Goal: Task Accomplishment & Management: Use online tool/utility

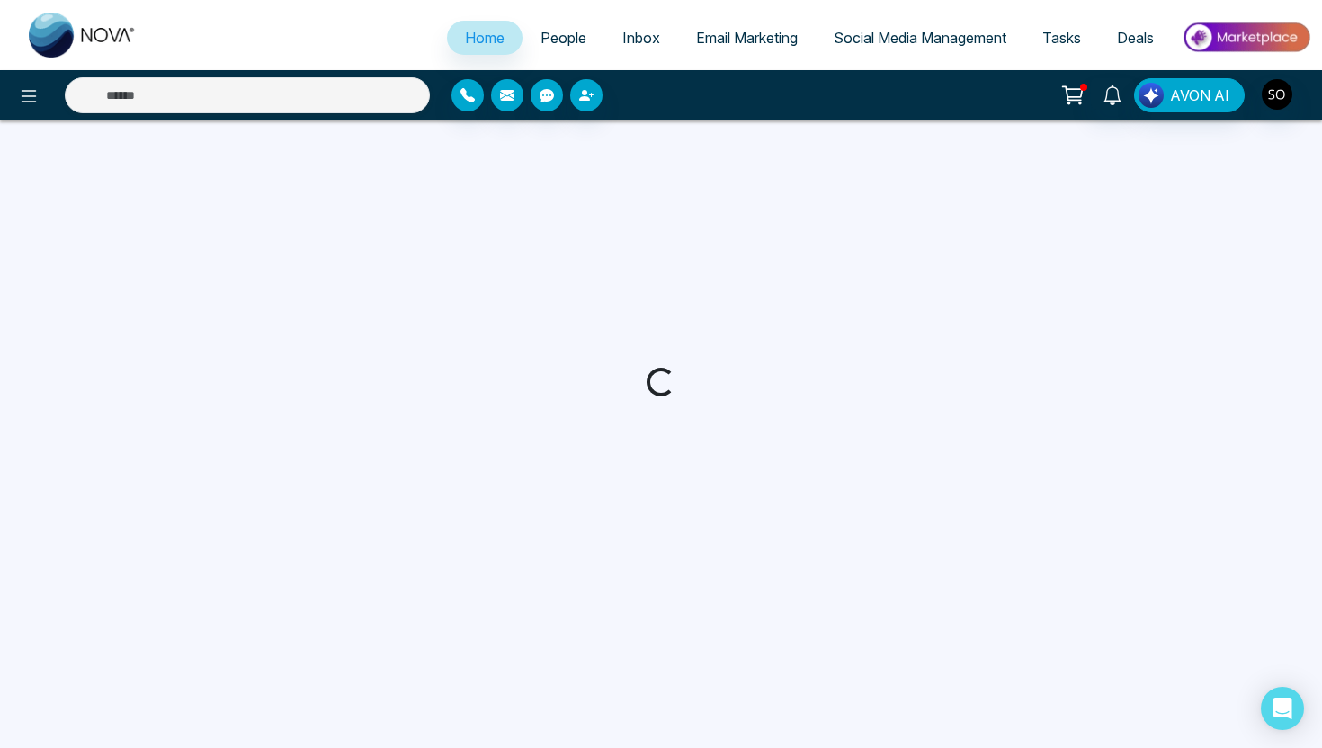
select select "*"
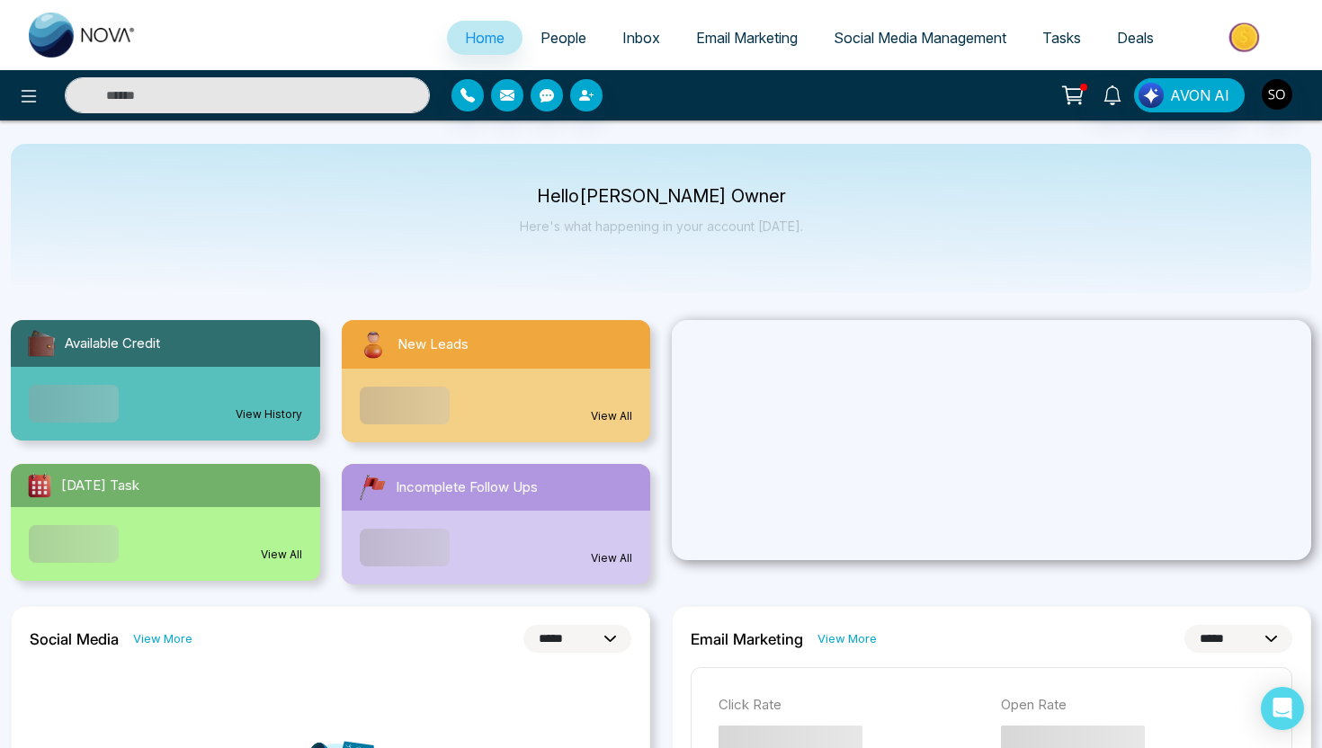
click at [558, 36] on span "People" at bounding box center [564, 38] width 46 height 18
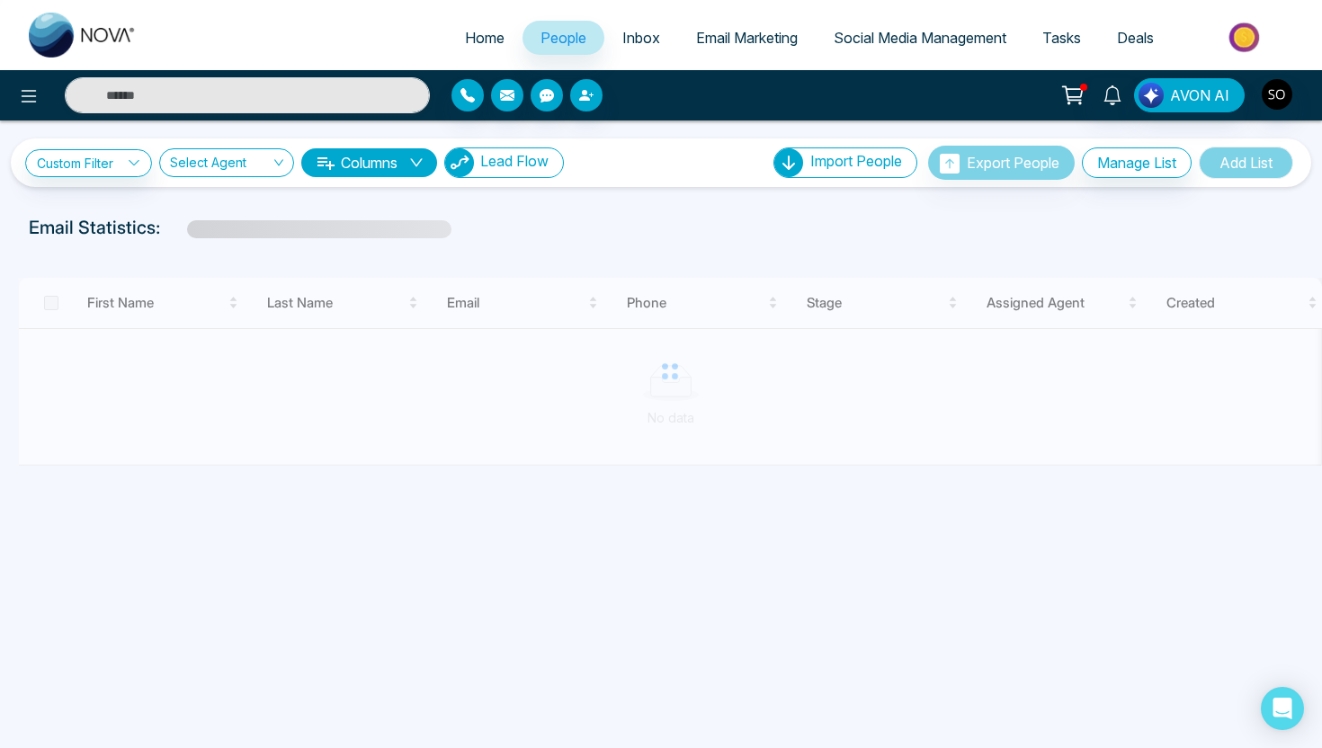
click at [490, 169] on span "Lead Flow" at bounding box center [514, 161] width 68 height 18
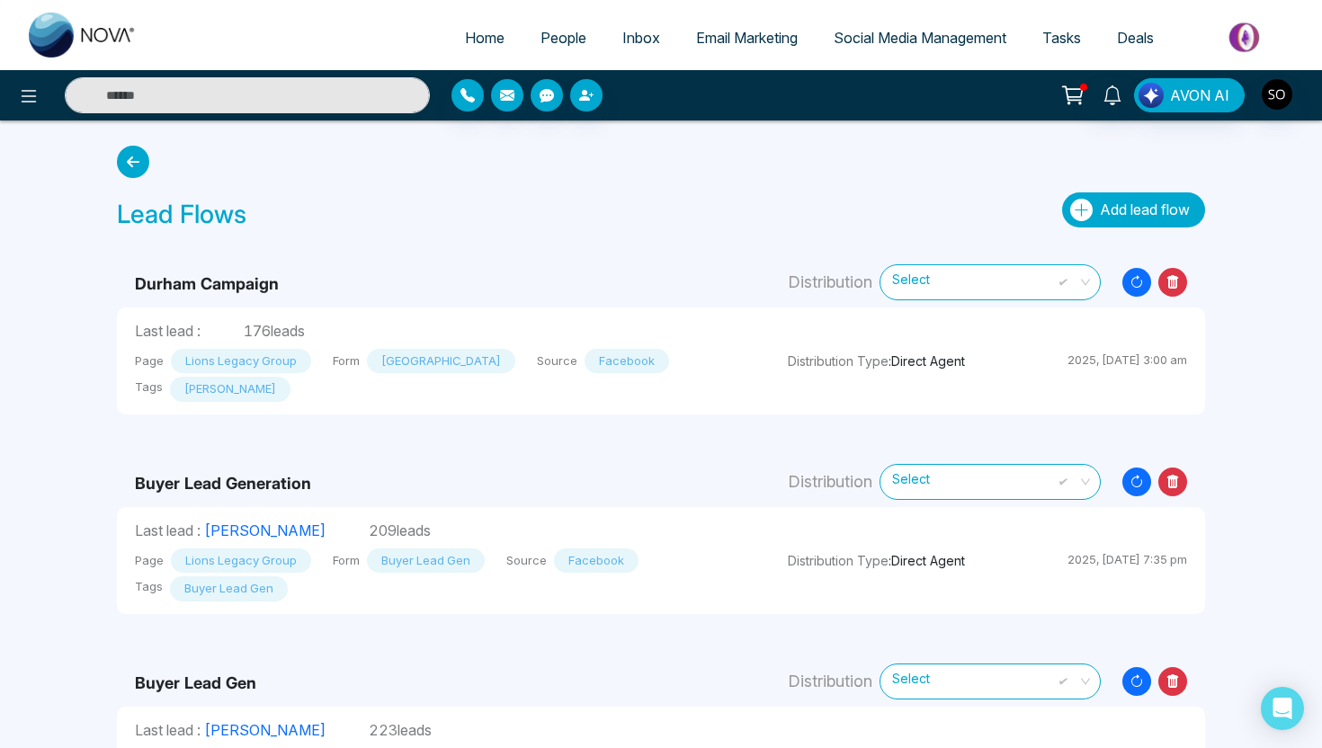
click at [1119, 215] on span "Add lead flow" at bounding box center [1145, 210] width 90 height 18
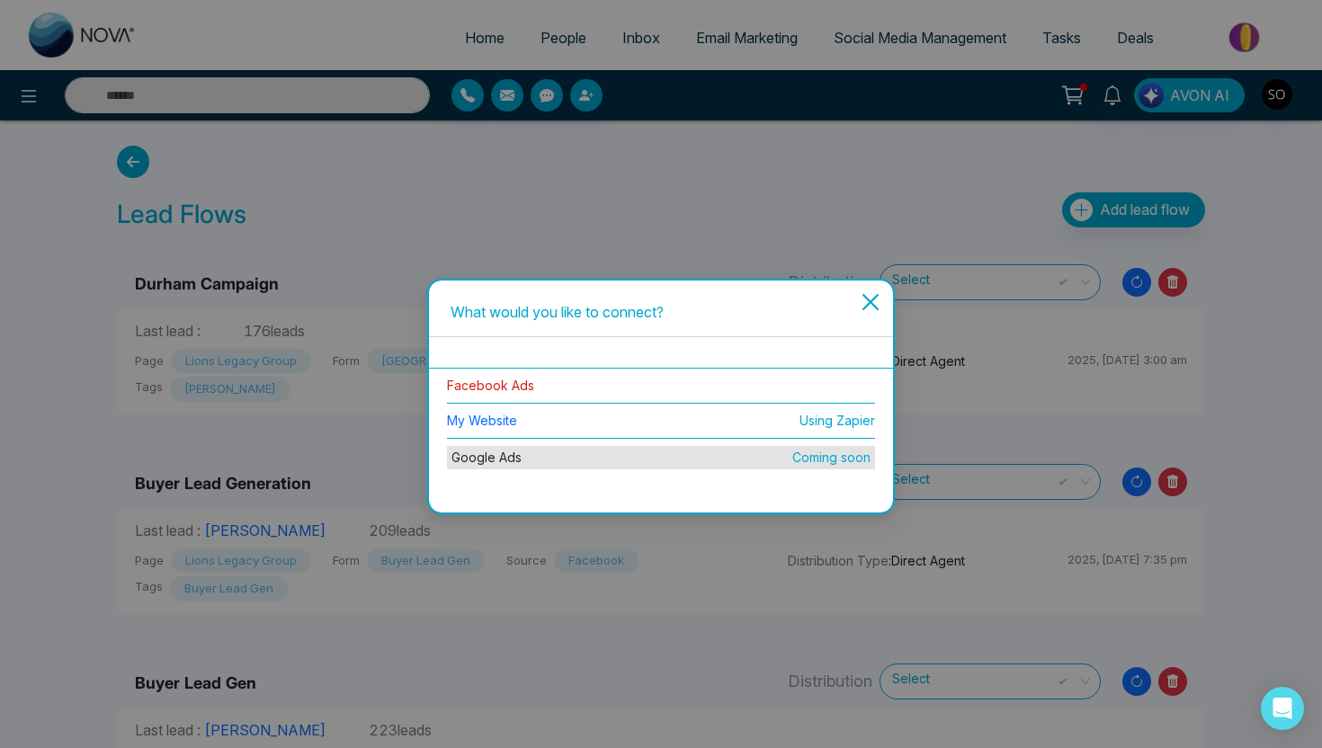
click at [497, 390] on link "Facebook Ads" at bounding box center [490, 385] width 87 height 15
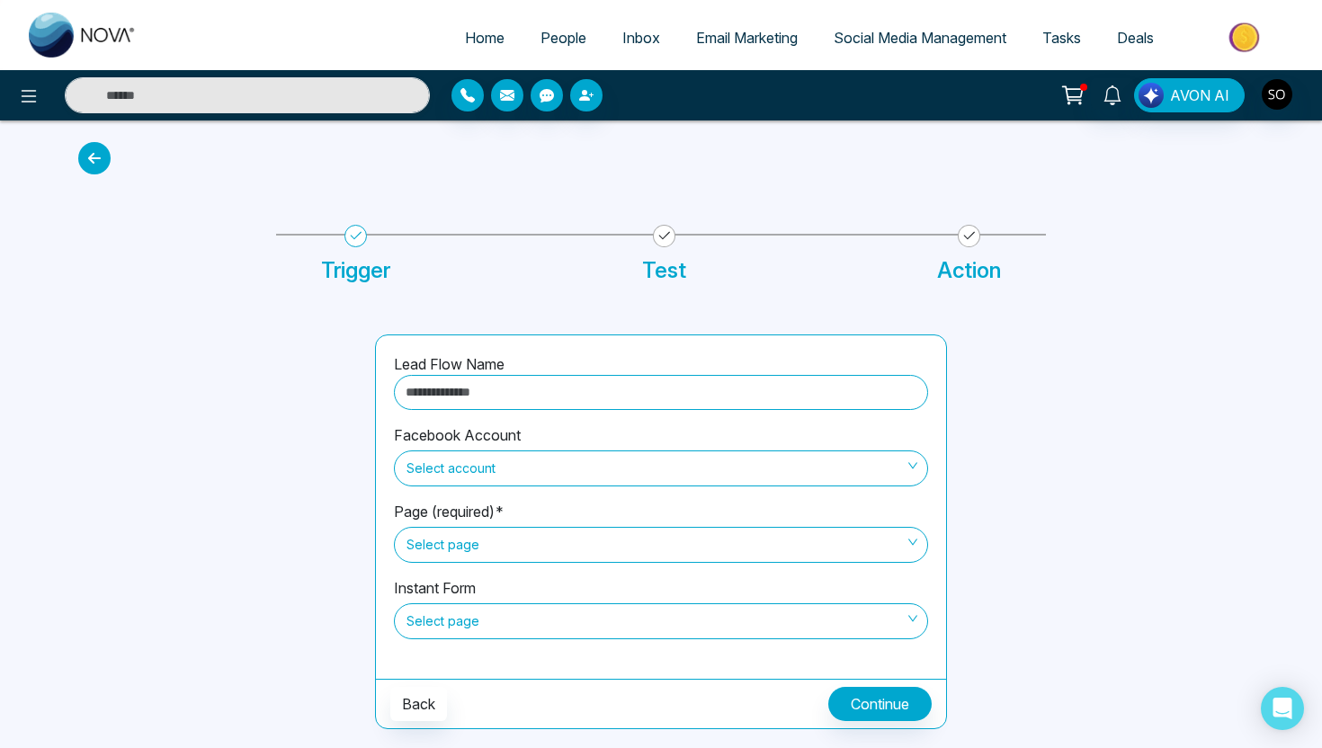
click at [509, 394] on input "text" at bounding box center [661, 392] width 534 height 35
click at [456, 472] on span "Select account" at bounding box center [661, 468] width 509 height 31
type input "**********"
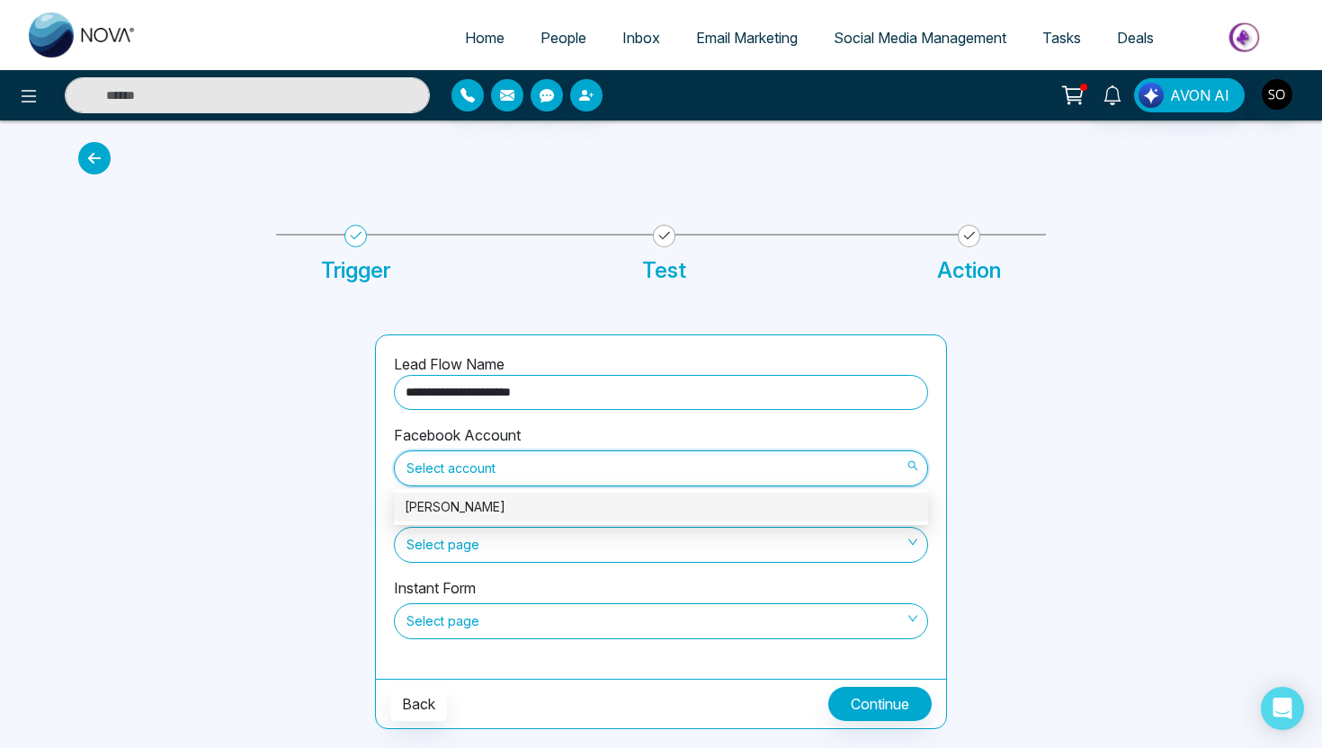
click at [470, 497] on div "Michael Kohl" at bounding box center [661, 507] width 513 height 20
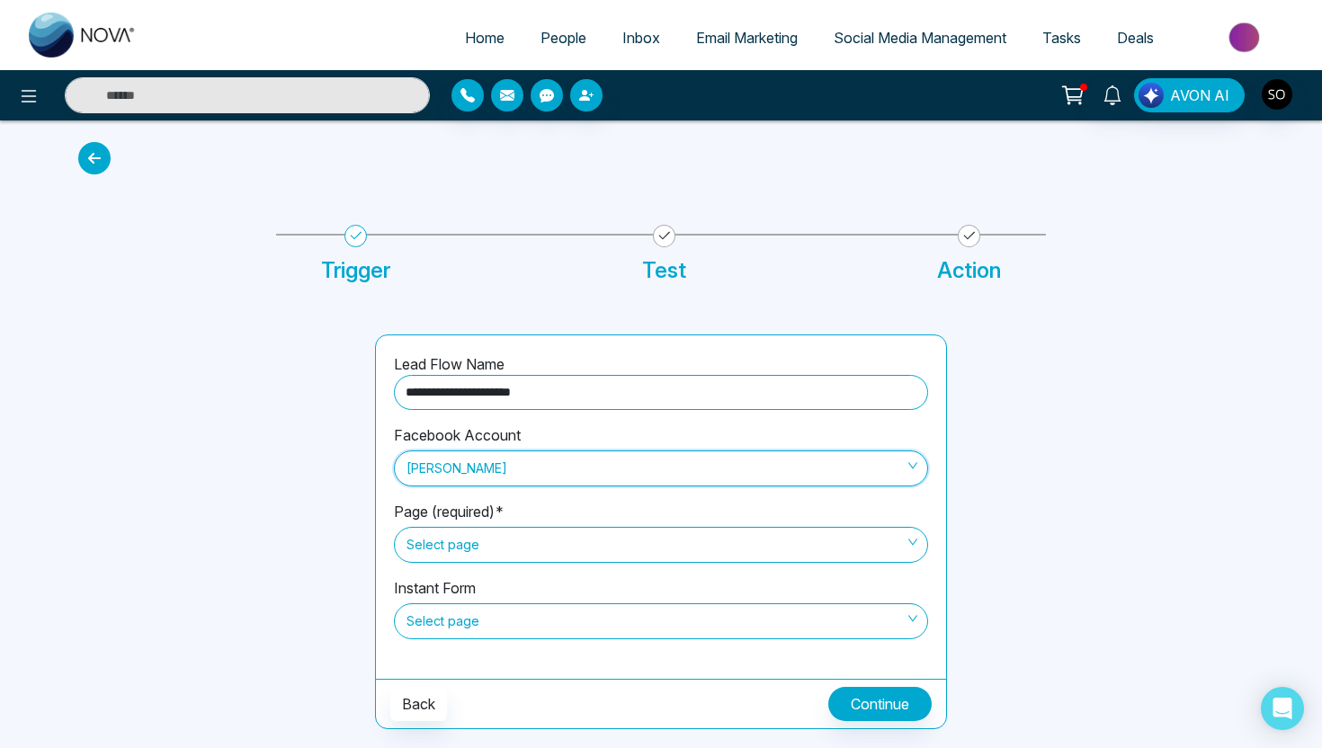
click at [483, 544] on span "Select page" at bounding box center [661, 545] width 509 height 31
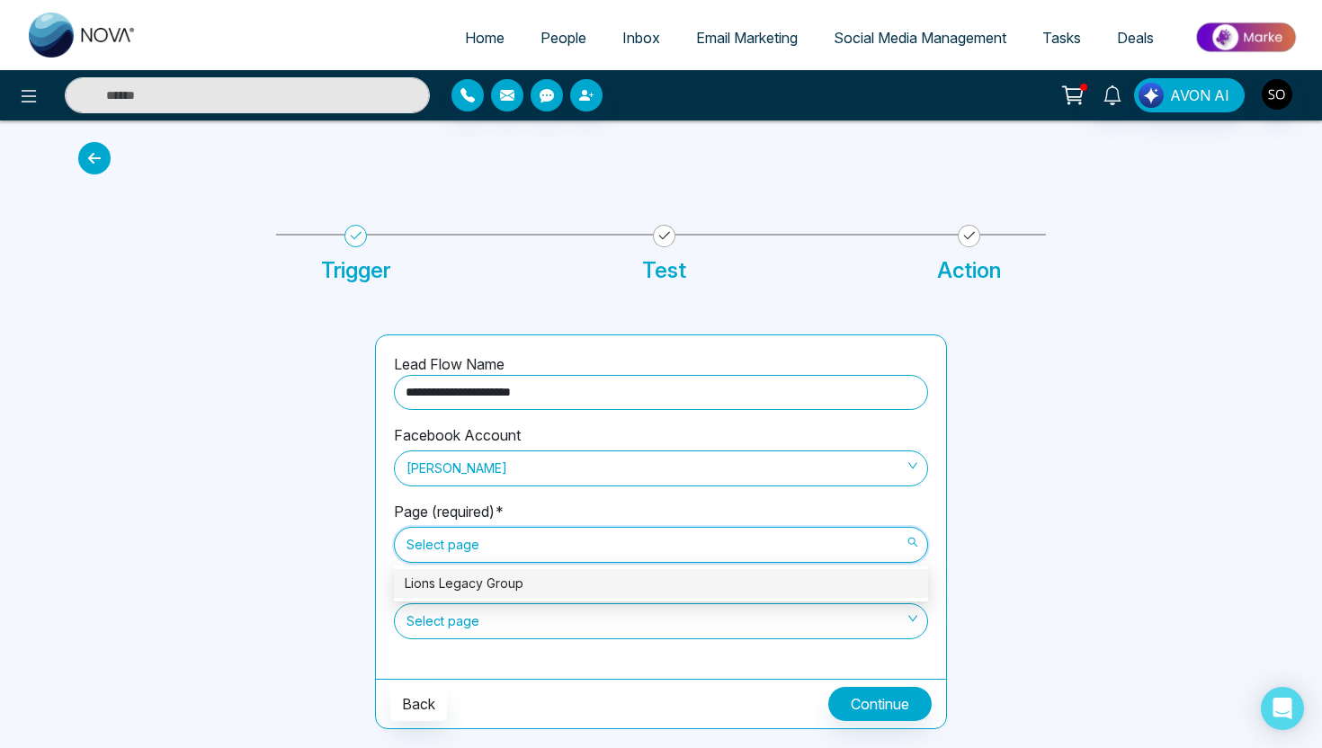
click at [490, 583] on div "Lions Legacy Group" at bounding box center [661, 584] width 513 height 20
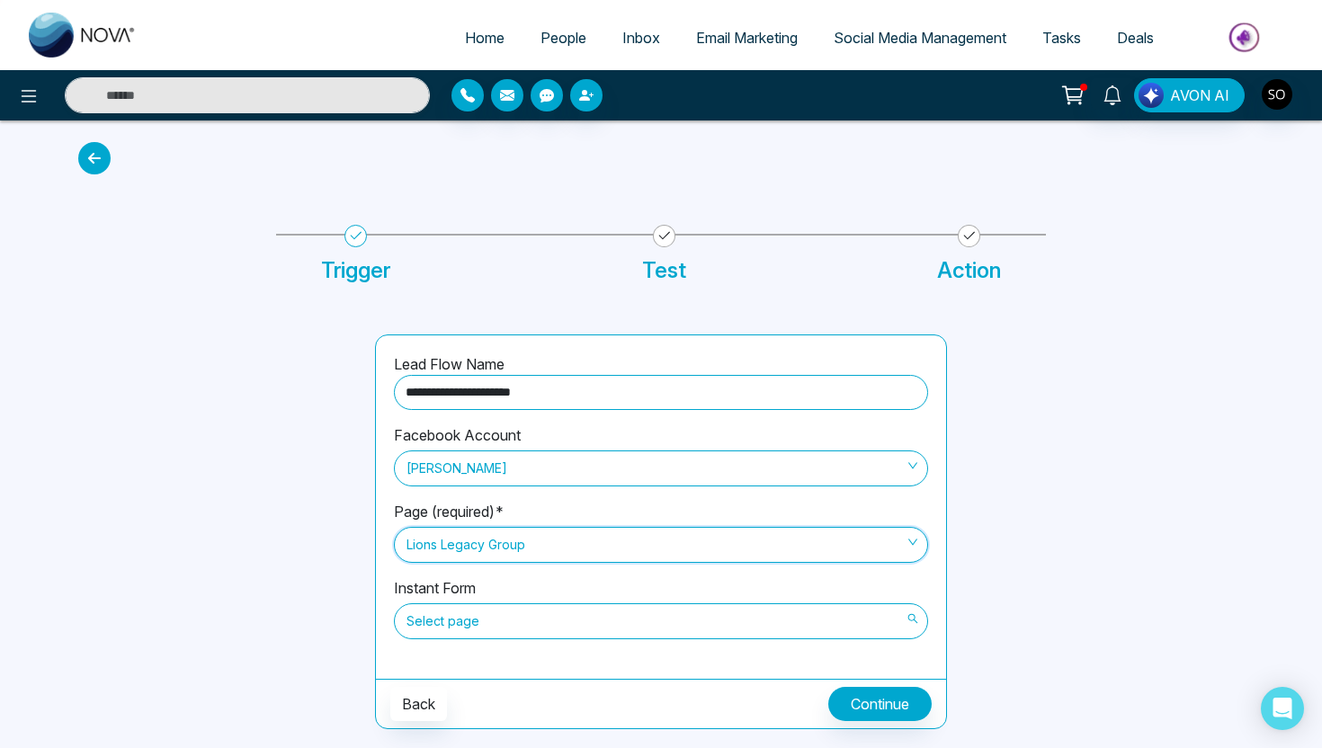
click at [493, 621] on span "Select page" at bounding box center [661, 621] width 509 height 31
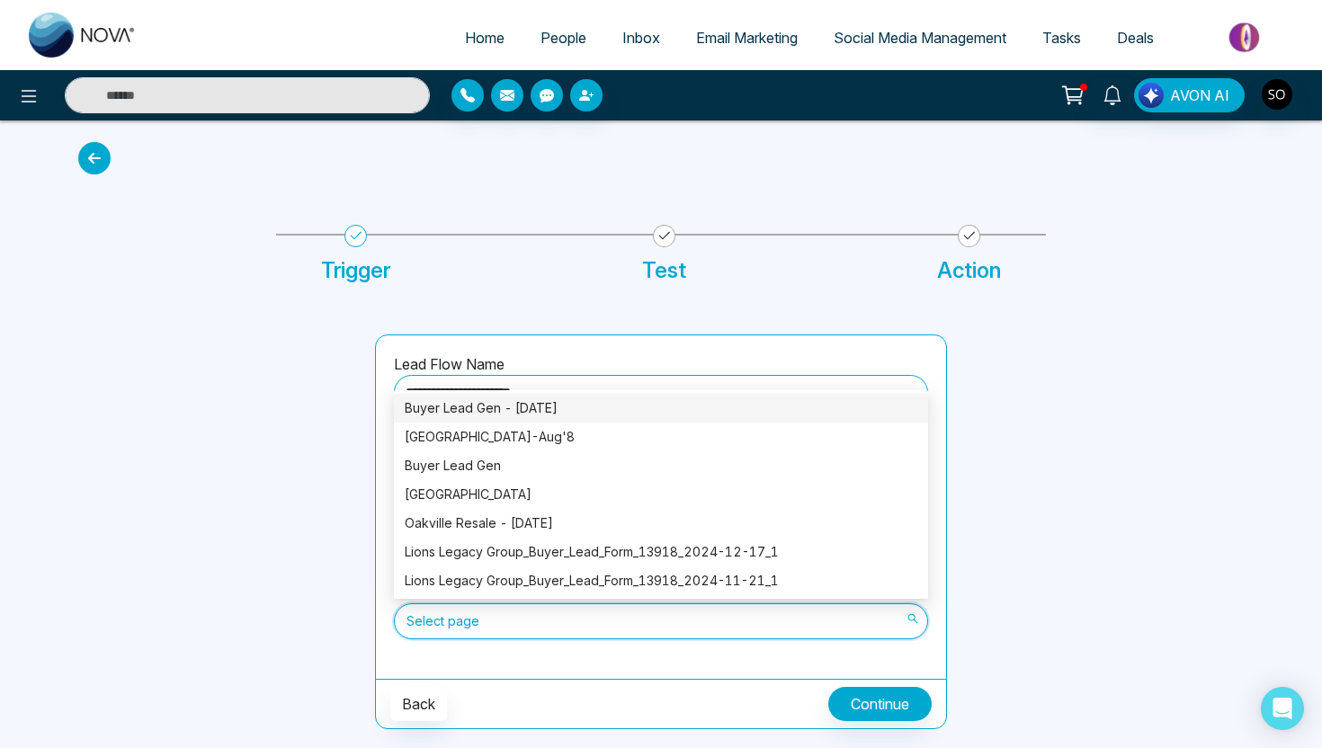
click at [535, 406] on div "Buyer Lead Gen - Oct. 7" at bounding box center [661, 409] width 513 height 20
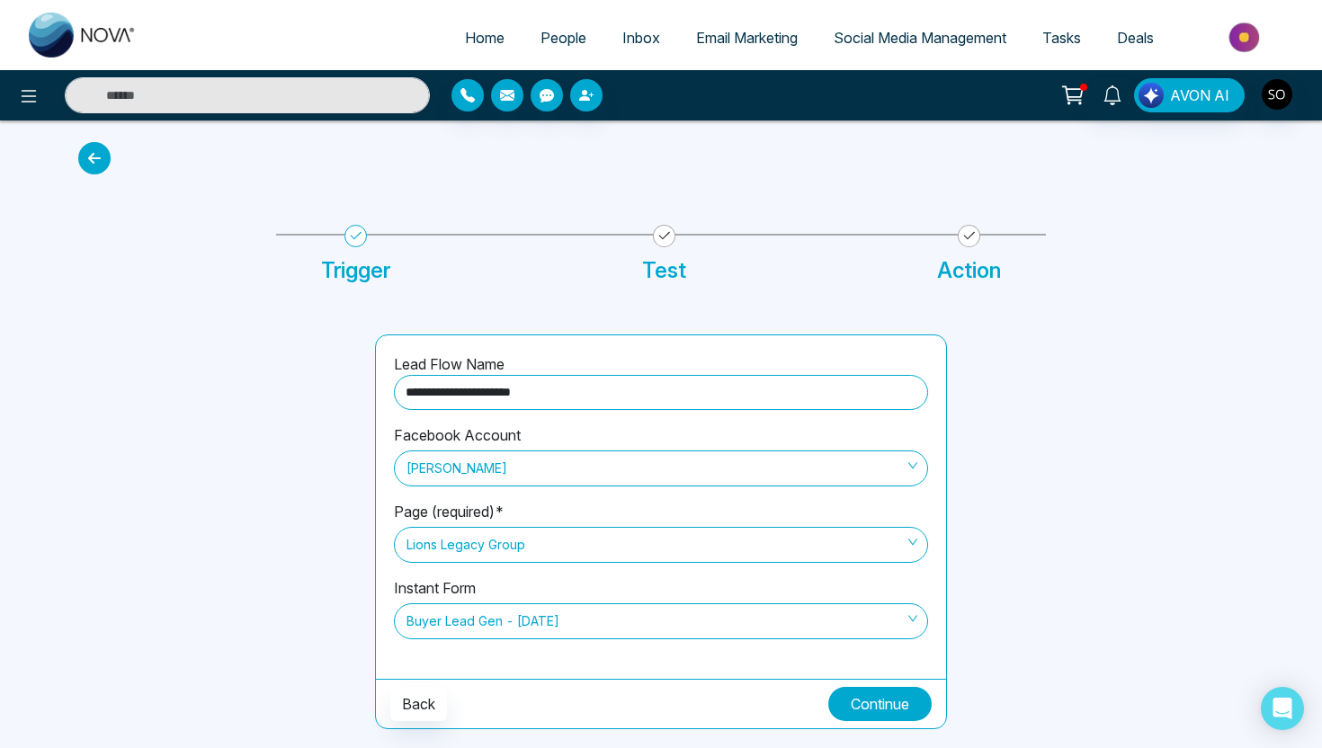
click at [882, 705] on button "Continue" at bounding box center [880, 704] width 103 height 34
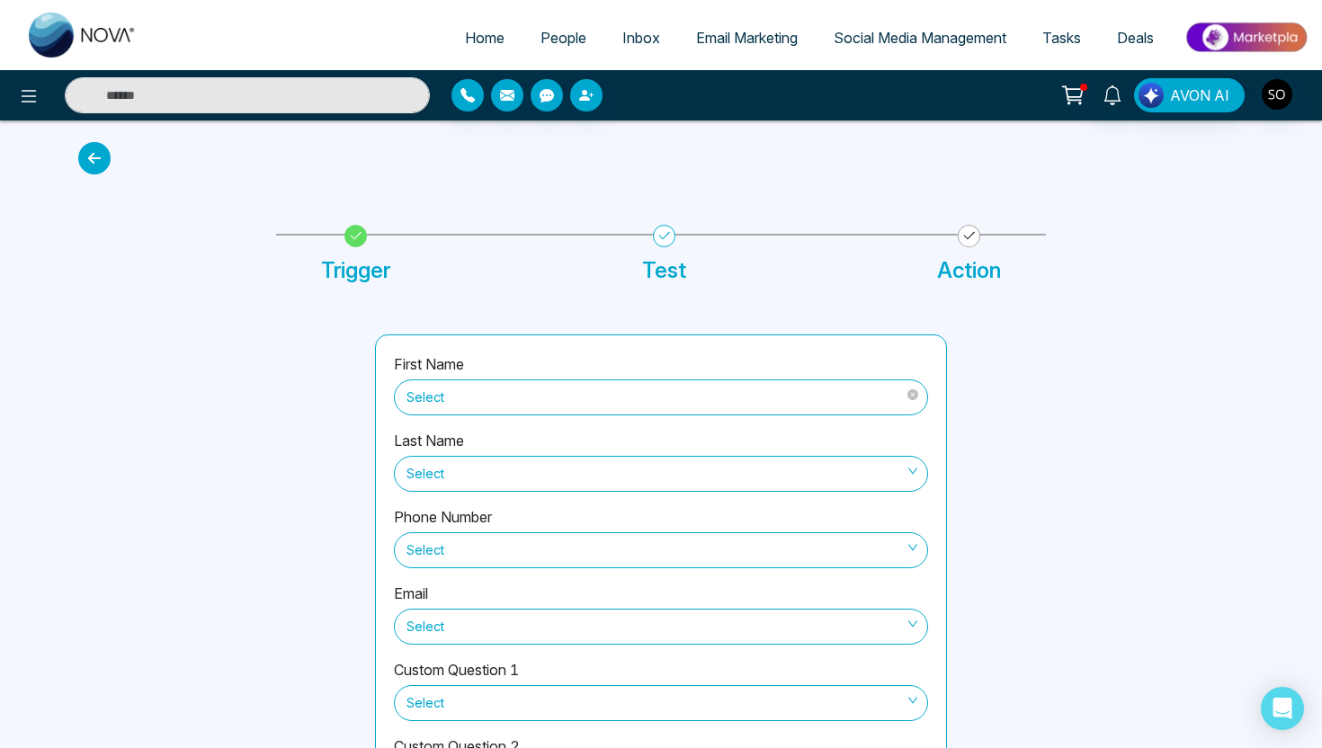
click at [768, 399] on span "Select" at bounding box center [661, 397] width 509 height 31
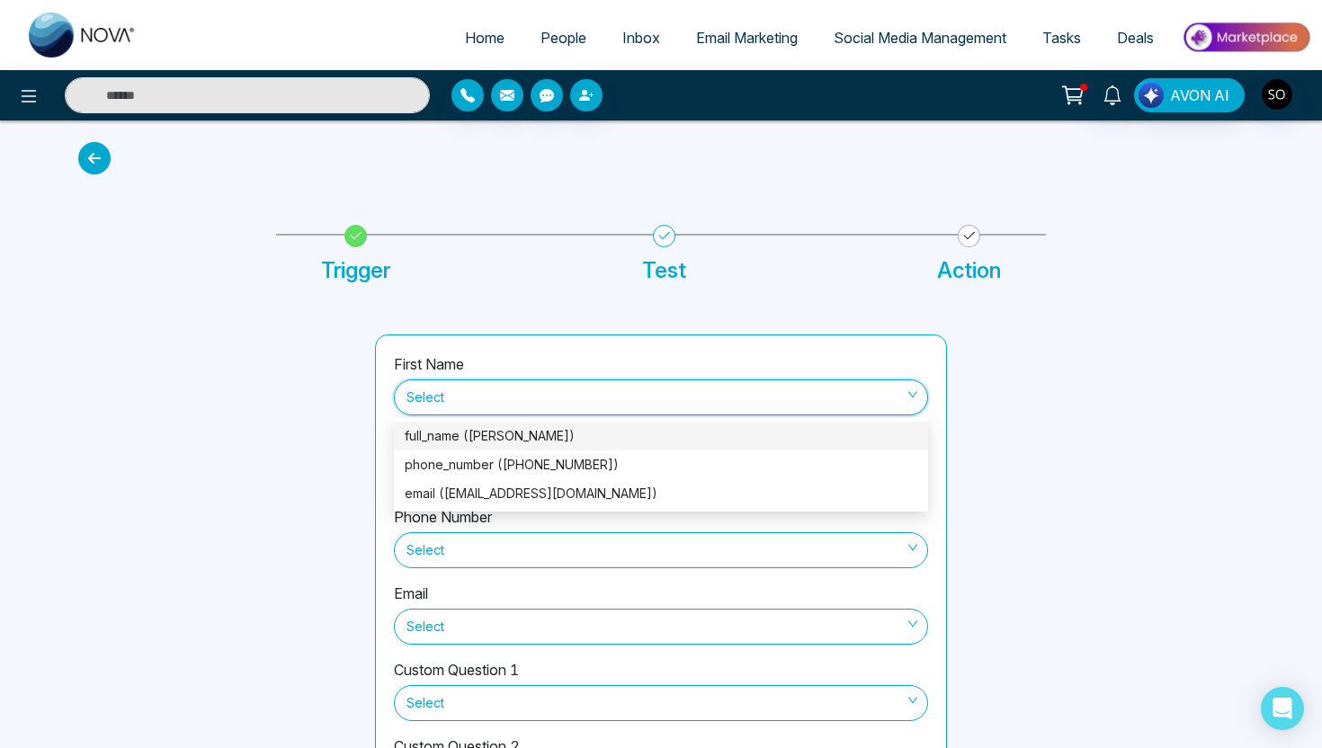
click at [649, 443] on div "full_name (Mellisa Lemonious)" at bounding box center [661, 436] width 513 height 20
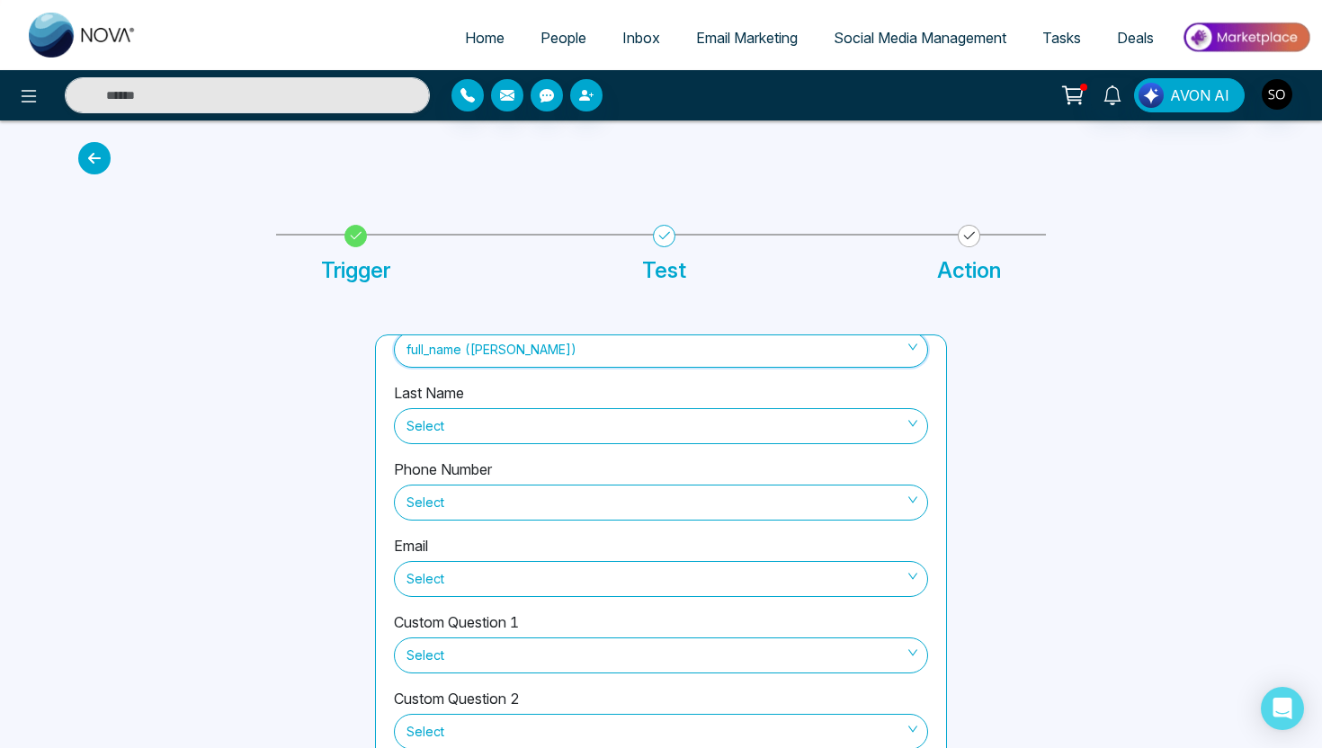
scroll to position [60, 0]
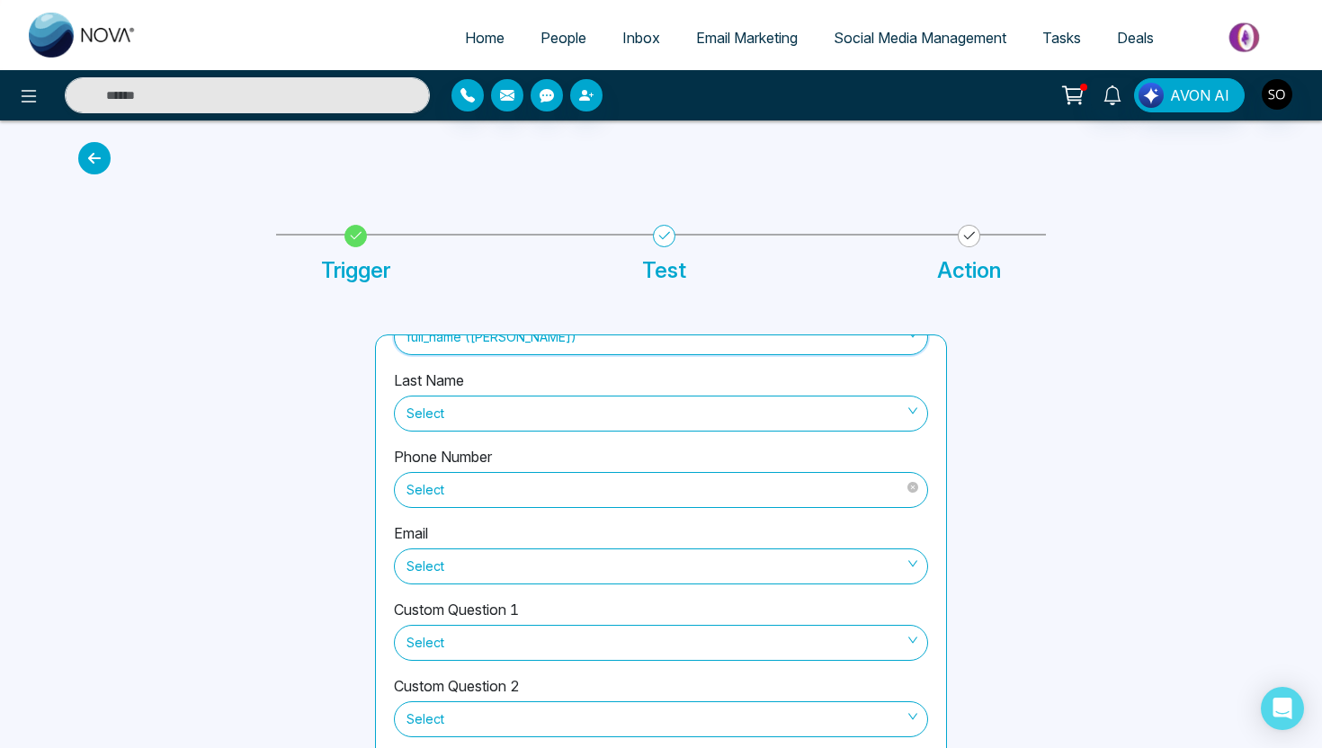
click at [648, 495] on span "Select" at bounding box center [661, 490] width 509 height 31
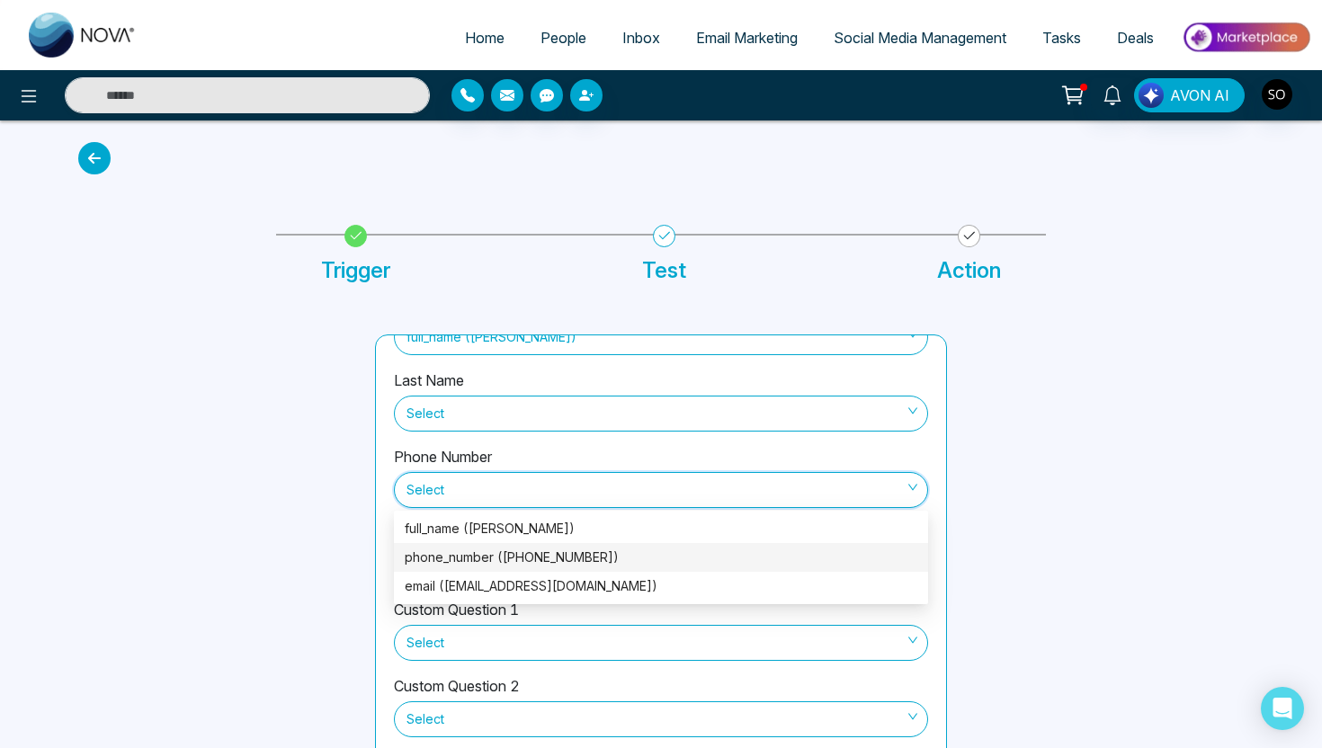
click at [628, 557] on div "phone_number (+16475622959)" at bounding box center [661, 558] width 513 height 20
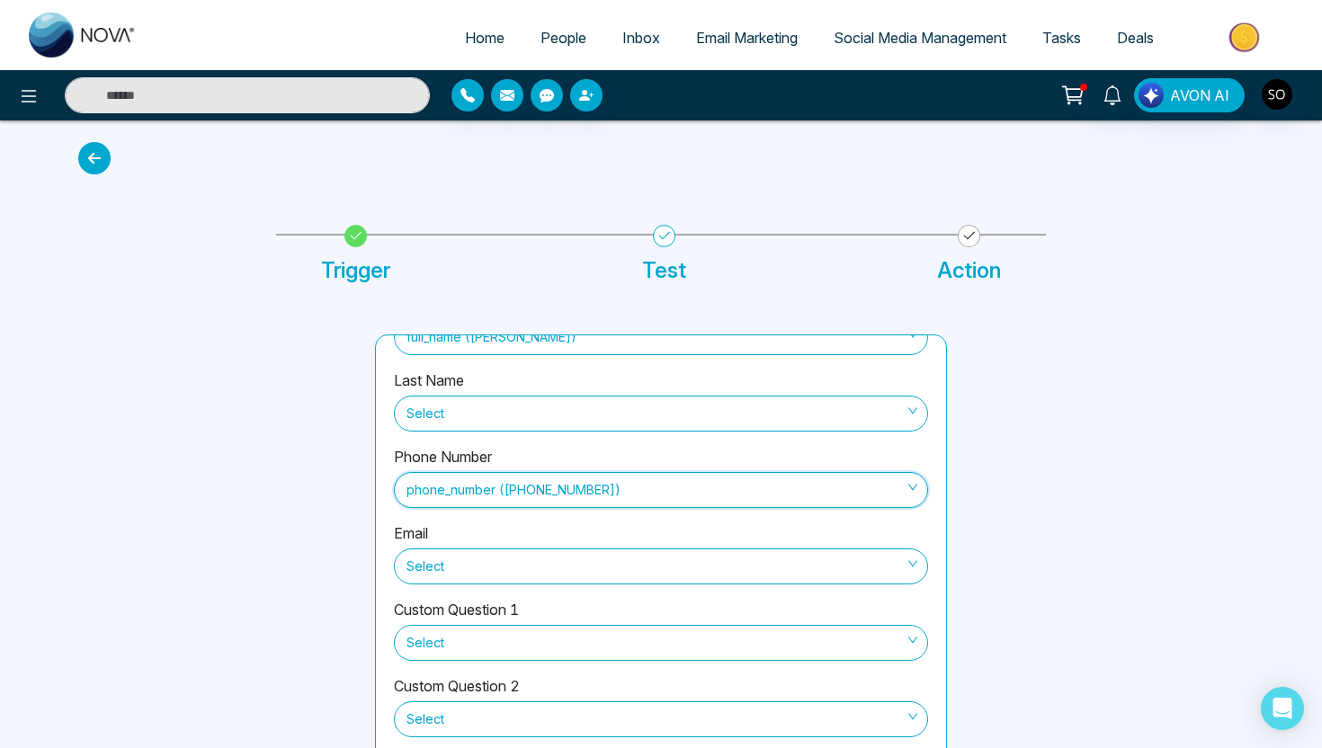
scroll to position [198, 0]
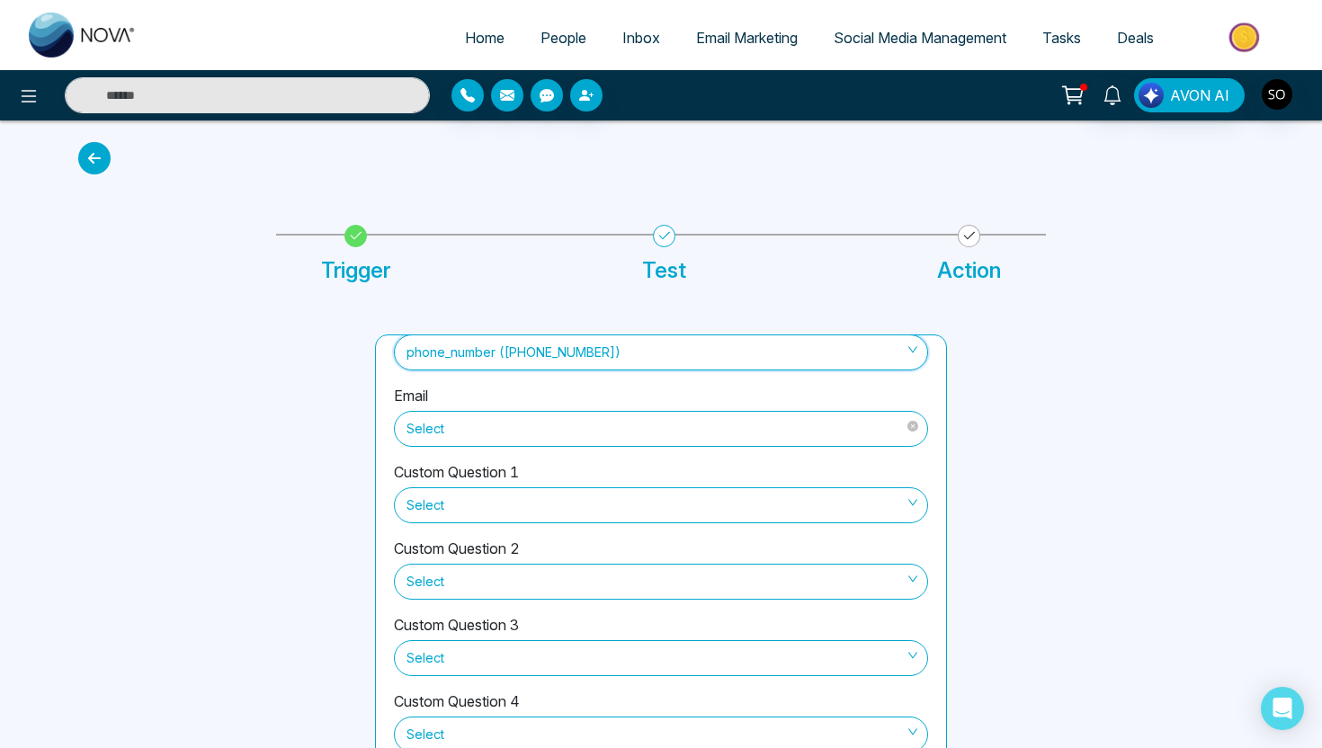
click at [639, 426] on span "Select" at bounding box center [661, 429] width 509 height 31
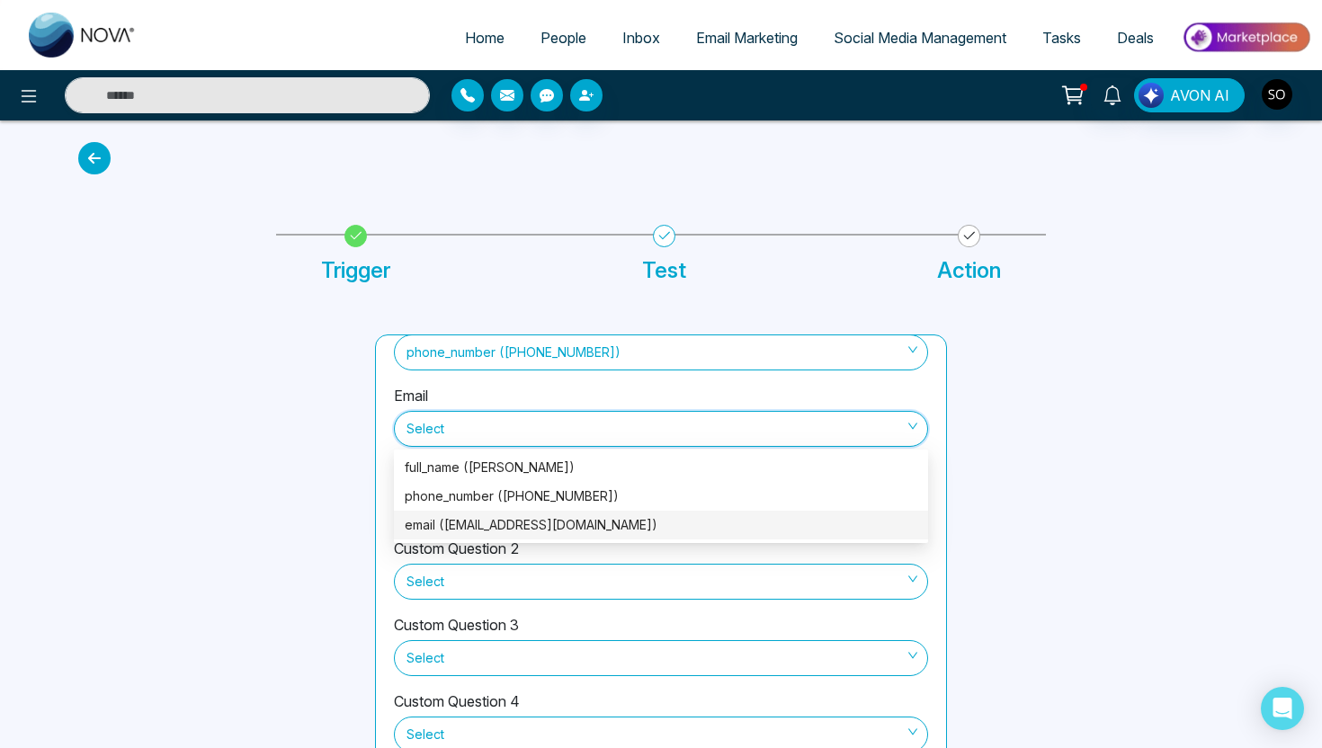
click at [600, 527] on div "email (mlemonious@gmail.com)" at bounding box center [661, 525] width 513 height 20
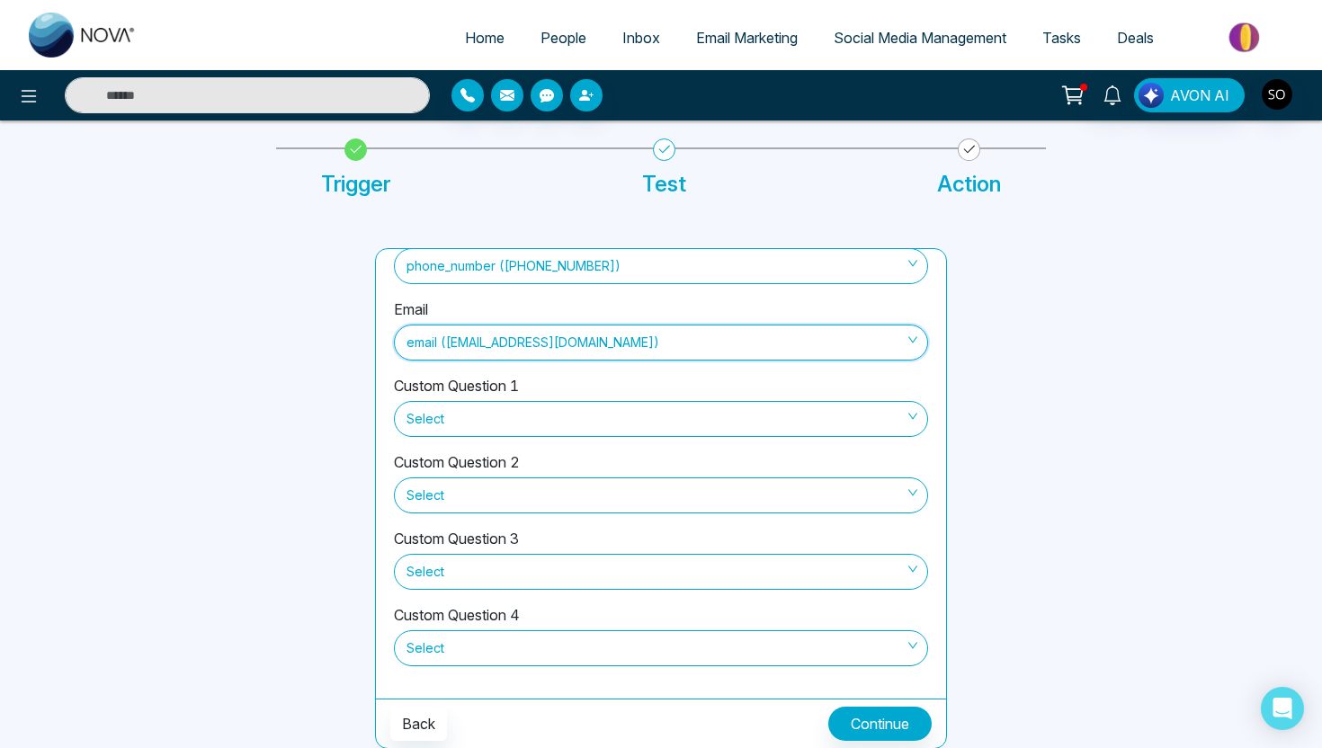
scroll to position [87, 0]
click at [860, 736] on button "Continue" at bounding box center [880, 723] width 103 height 34
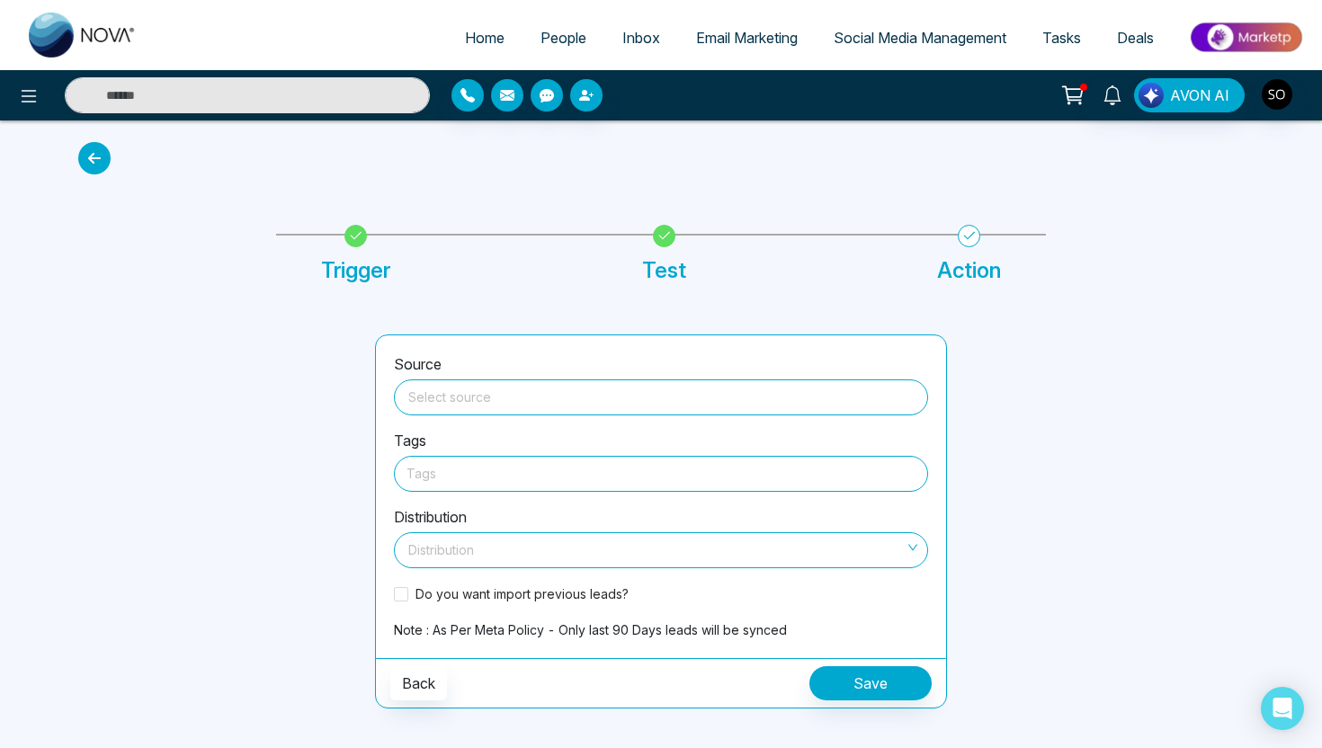
scroll to position [0, 0]
click at [755, 405] on input "search" at bounding box center [661, 394] width 513 height 27
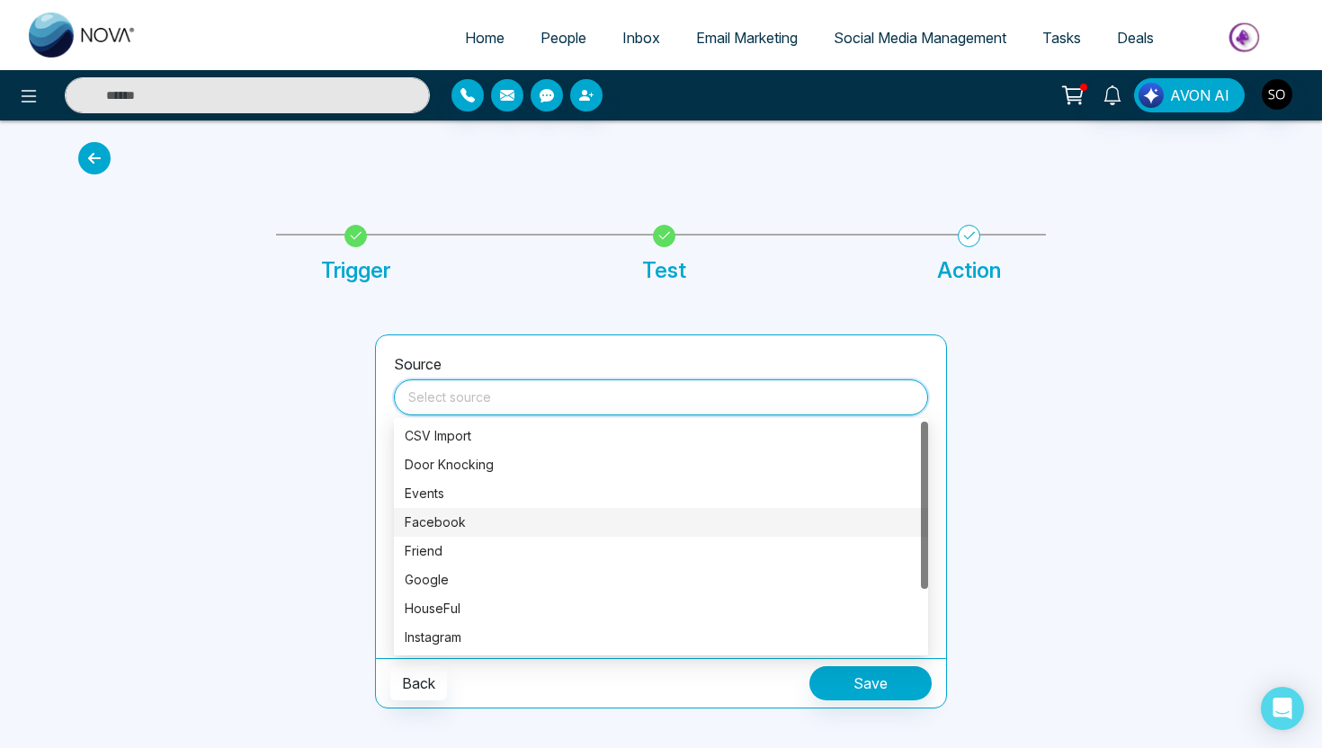
click at [604, 516] on div "Facebook" at bounding box center [661, 523] width 513 height 20
type input "********"
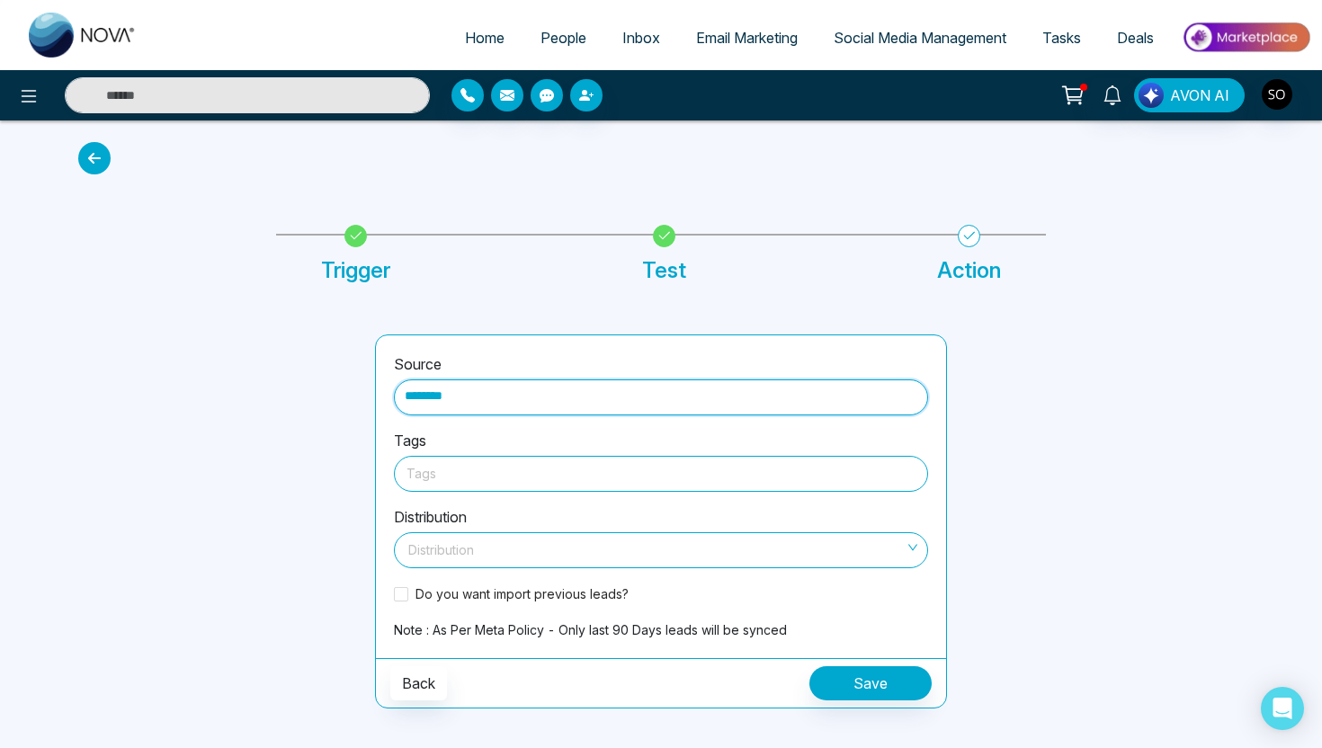
click at [608, 474] on div at bounding box center [661, 473] width 509 height 22
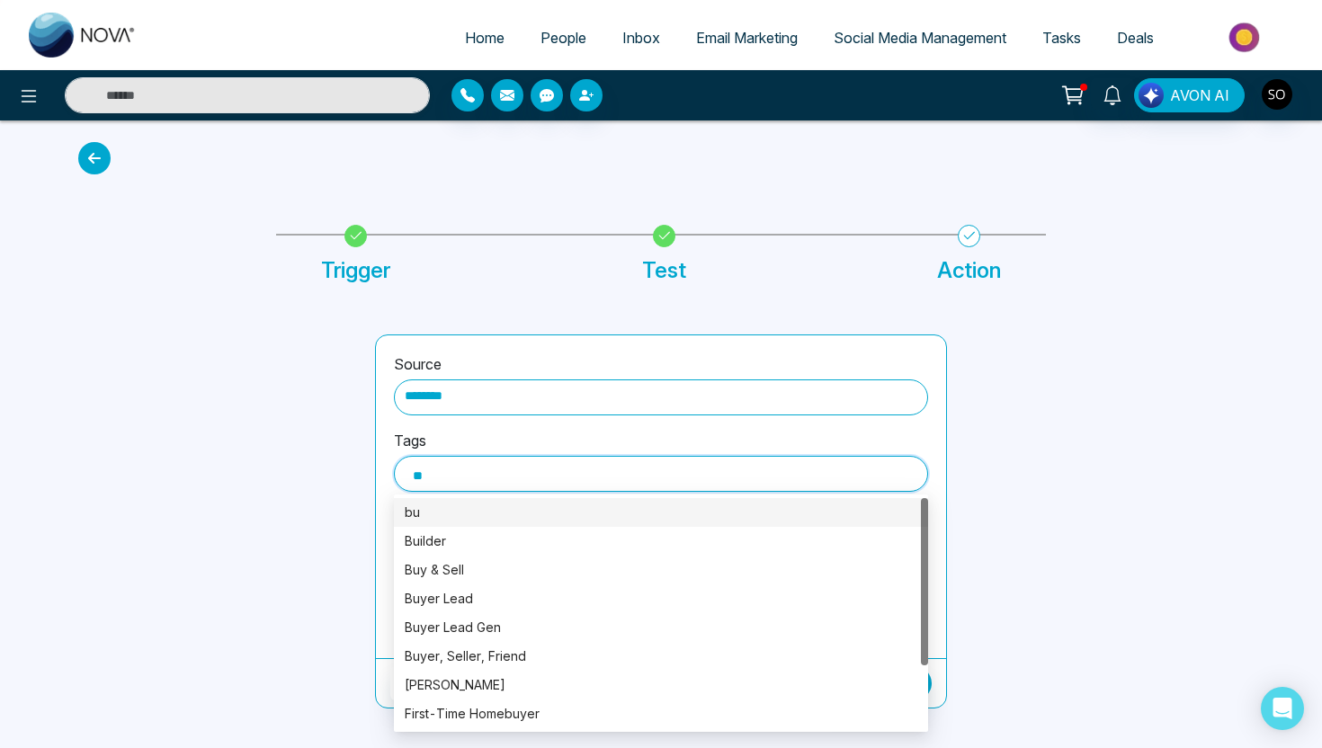
type input "***"
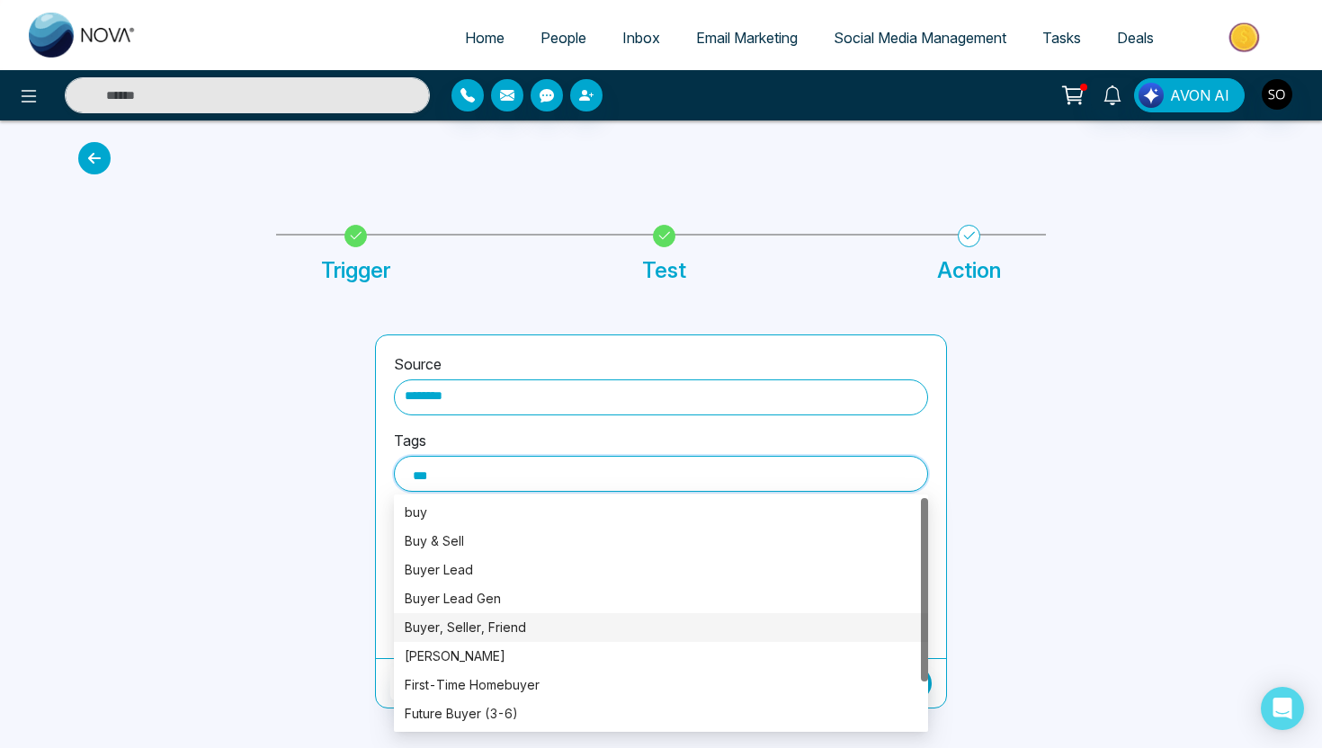
scroll to position [58, 0]
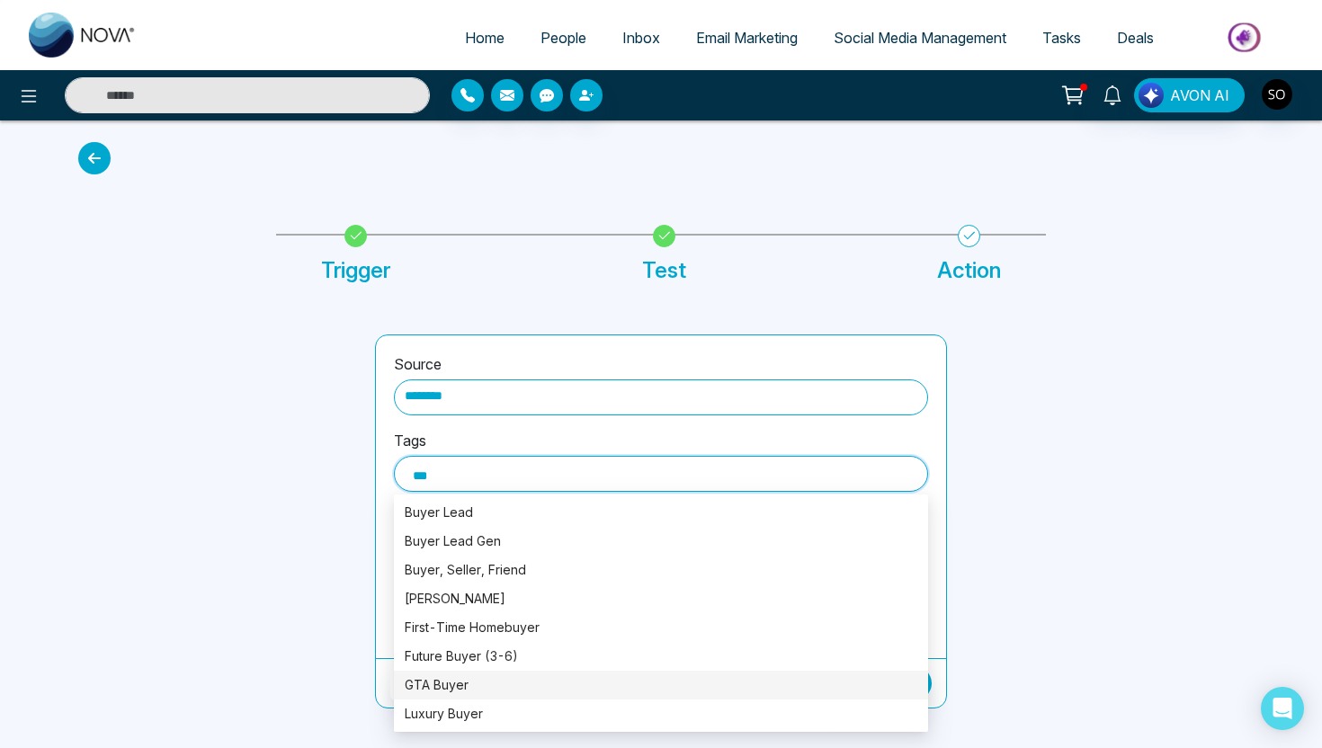
click at [552, 685] on div "GTA Buyer" at bounding box center [661, 686] width 513 height 20
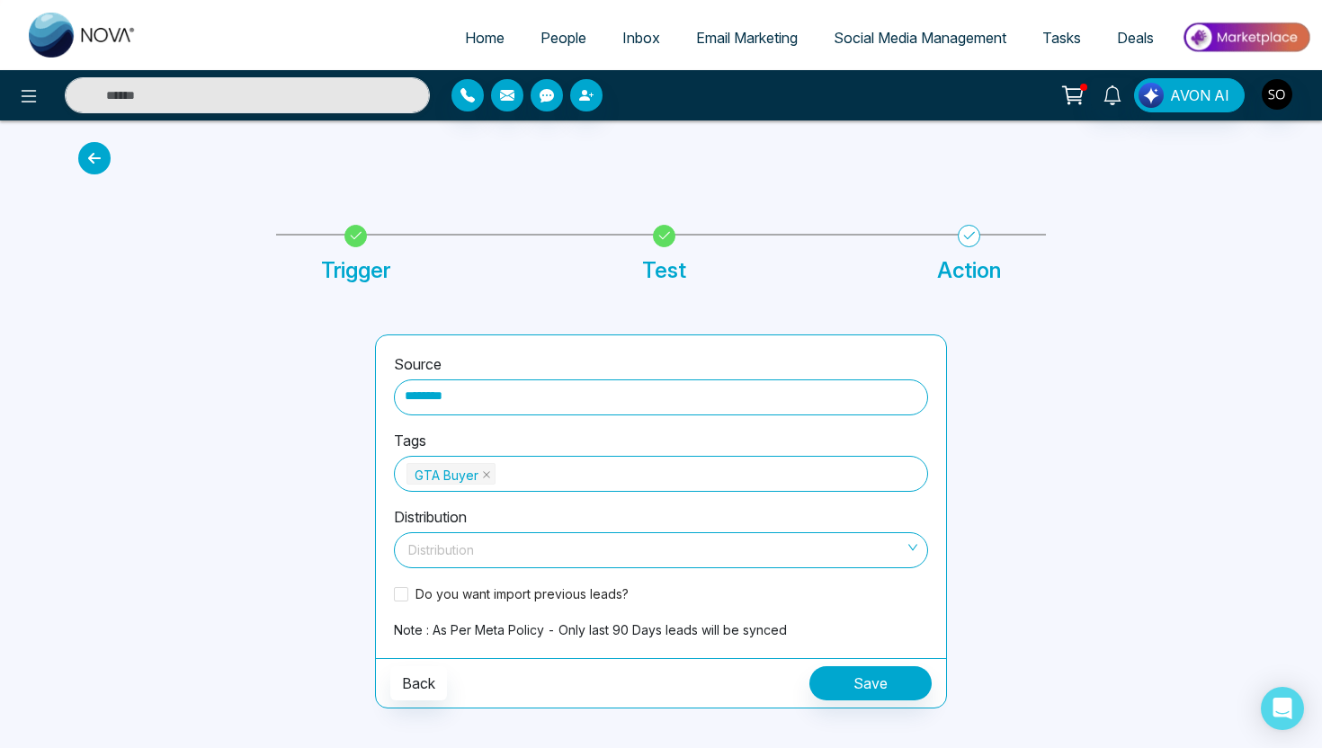
click at [1008, 478] on div at bounding box center [1106, 522] width 297 height 374
click at [790, 551] on input "search" at bounding box center [655, 546] width 500 height 27
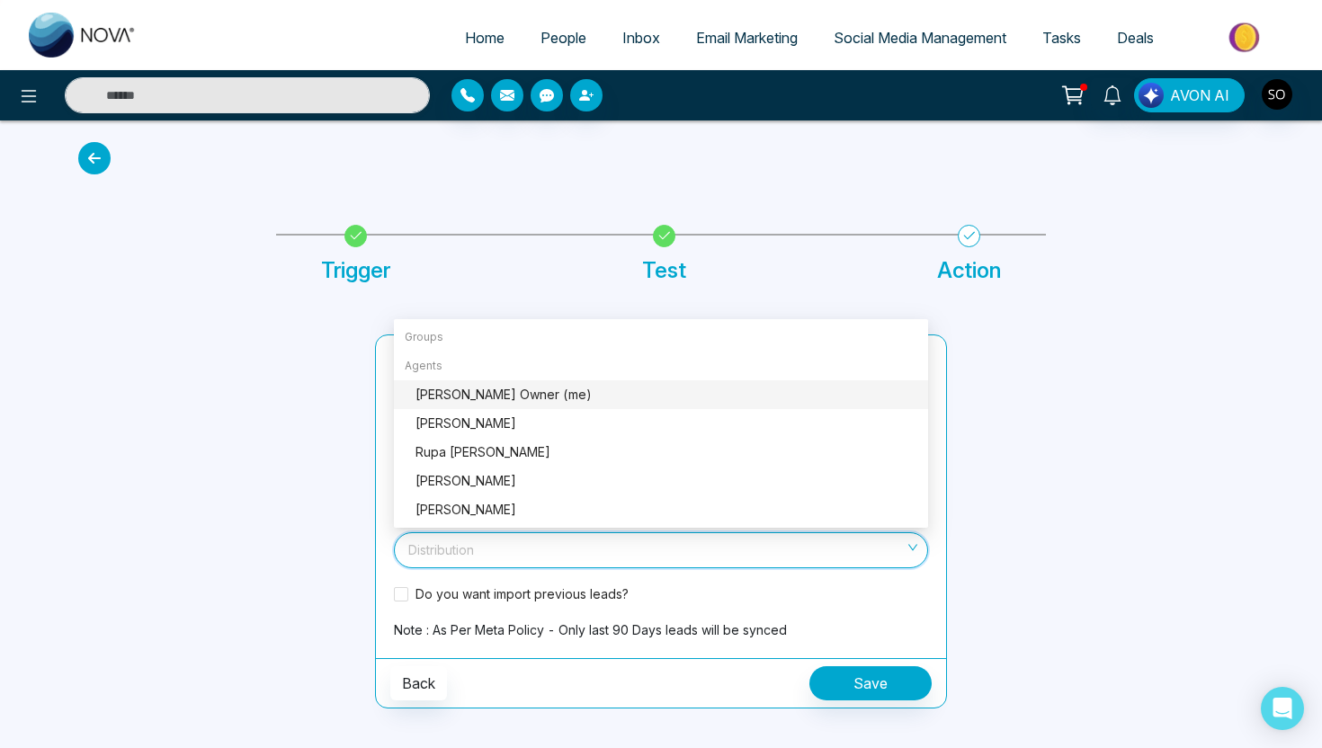
click at [578, 398] on div "Sharon J Crann Owner (me)" at bounding box center [667, 395] width 502 height 20
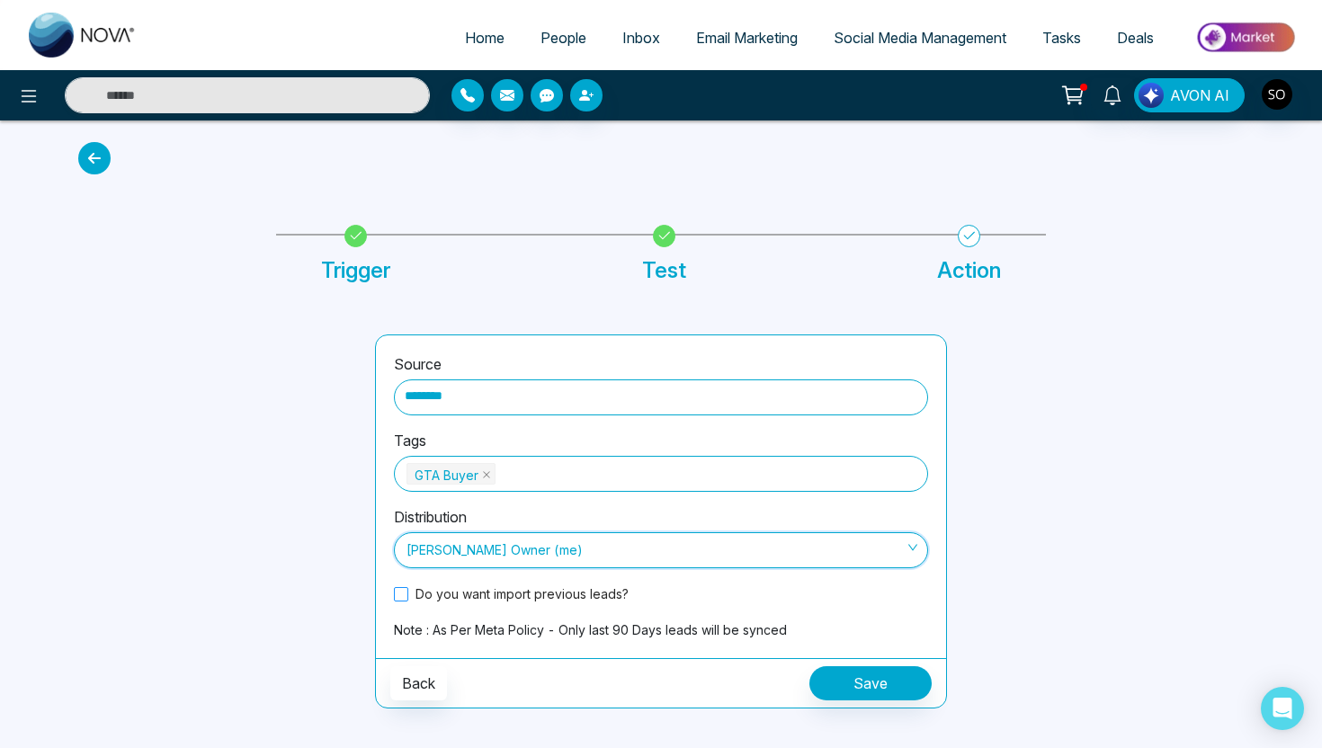
click at [405, 593] on span at bounding box center [401, 594] width 14 height 14
click at [867, 673] on button "Save" at bounding box center [871, 684] width 122 height 34
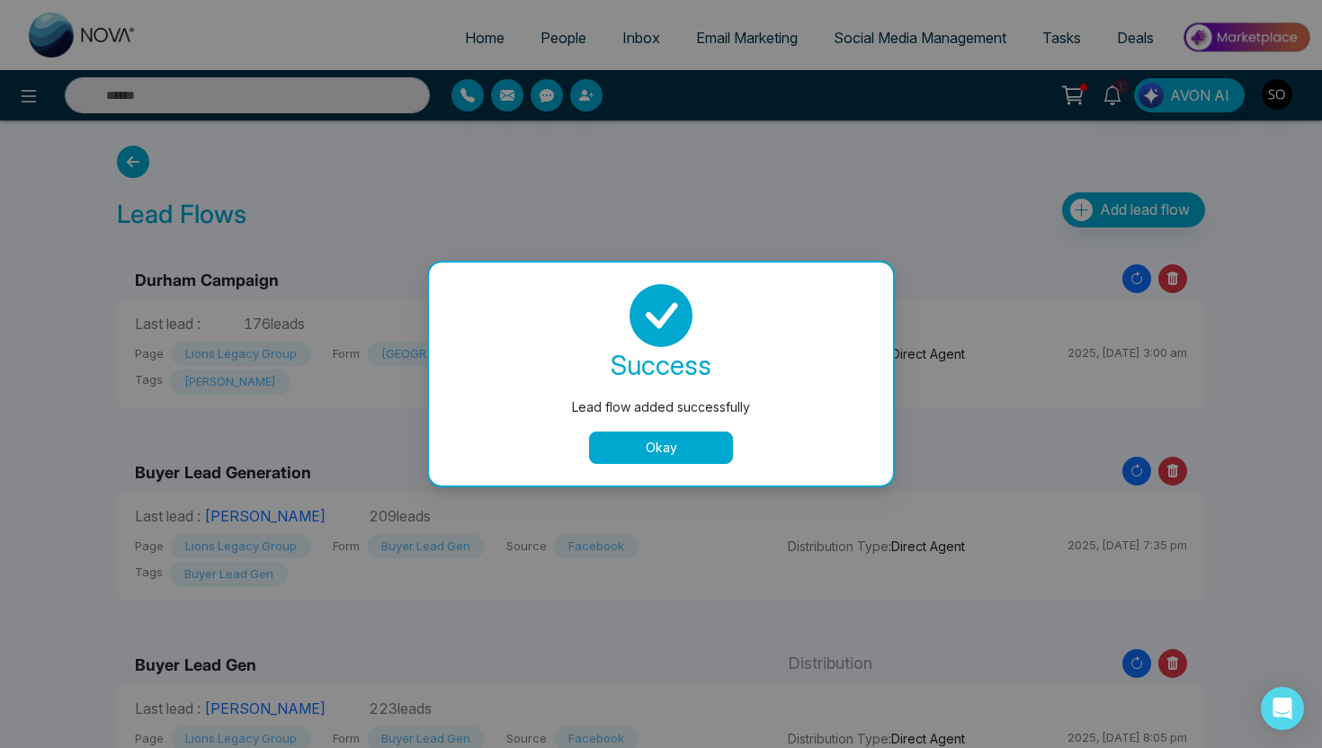
click at [665, 443] on button "Okay" at bounding box center [661, 448] width 144 height 32
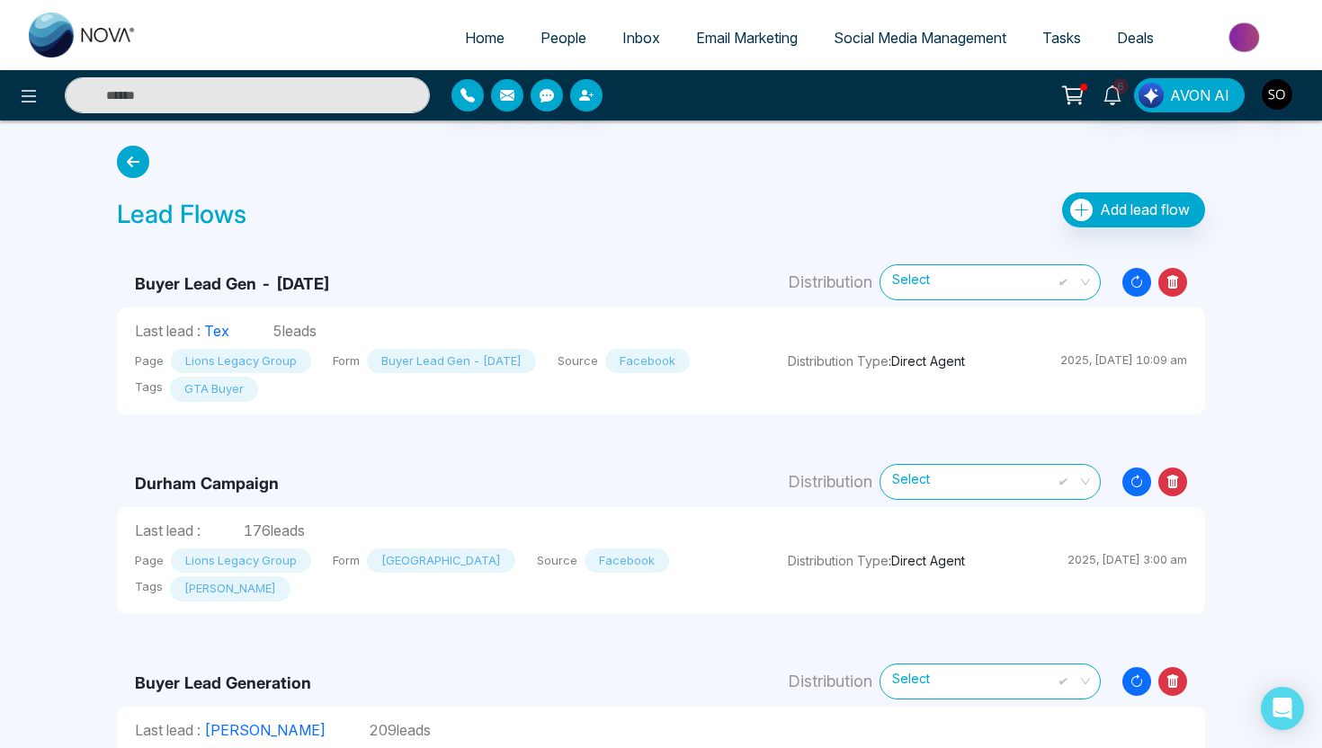
click at [674, 253] on td "Buyer Lead Gen - Oct. 7" at bounding box center [443, 275] width 653 height 66
click at [1282, 100] on img "button" at bounding box center [1277, 94] width 31 height 31
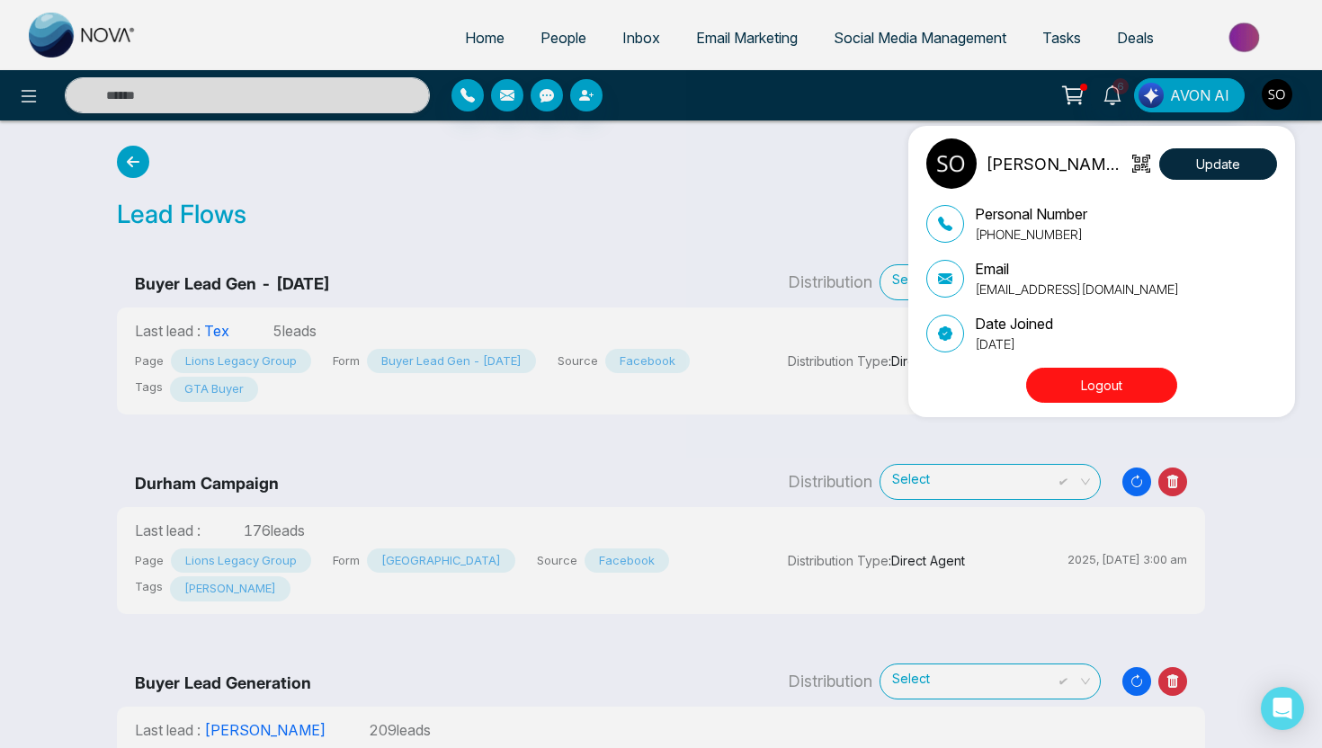
click at [1085, 370] on button "Logout" at bounding box center [1101, 385] width 151 height 35
